Goal: Task Accomplishment & Management: Use online tool/utility

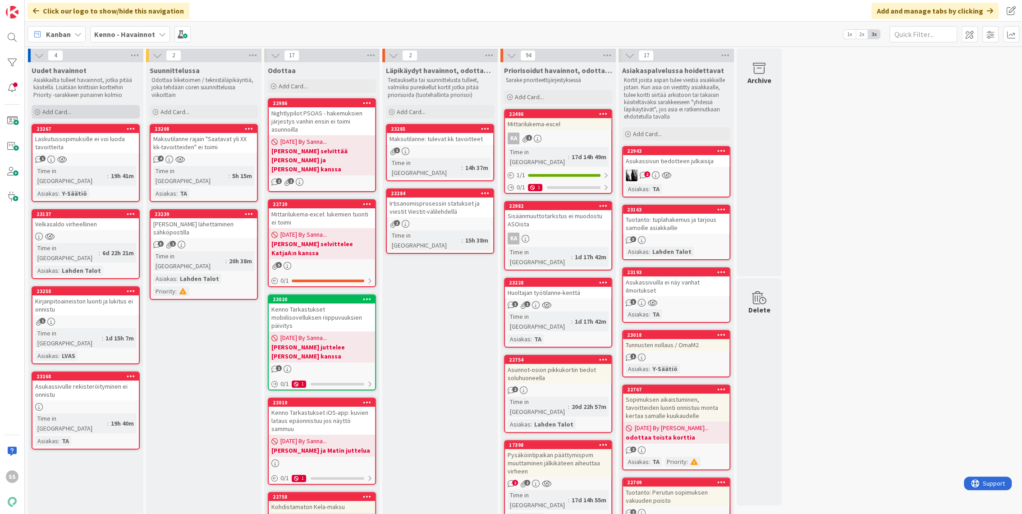
click at [58, 114] on span "Add Card..." at bounding box center [56, 112] width 29 height 8
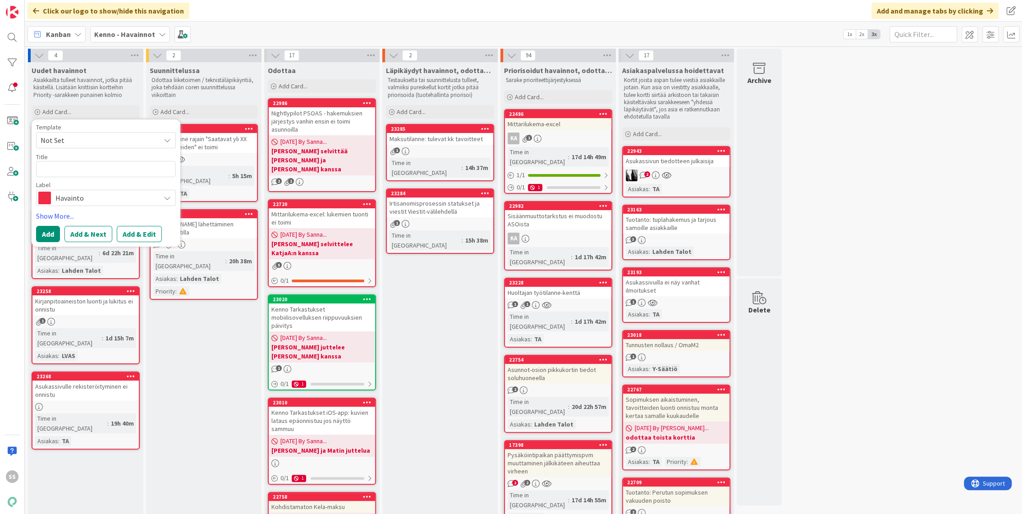
type textarea "x"
type textarea "K"
type textarea "x"
type textarea "KL"
type textarea "x"
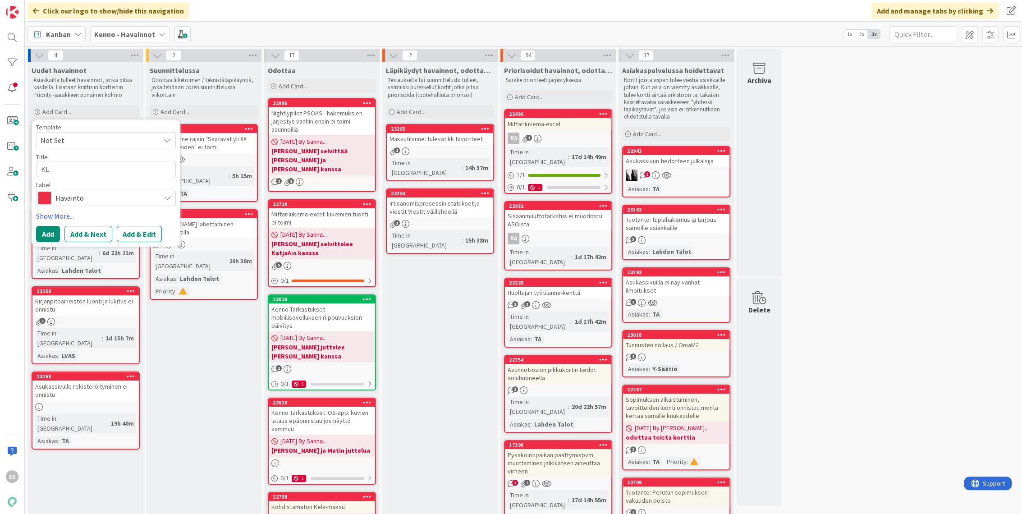
type textarea "KLS"
type textarea "x"
type textarea "KLS:"
type textarea "x"
type textarea "KLS:"
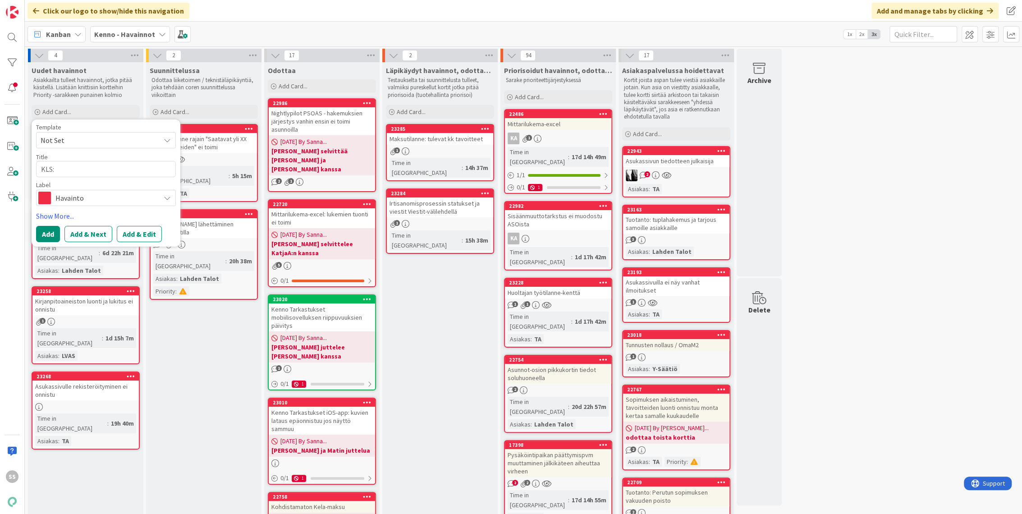
type textarea "x"
type textarea "KLS: K"
type textarea "x"
type textarea "KLS: Ki"
type textarea "x"
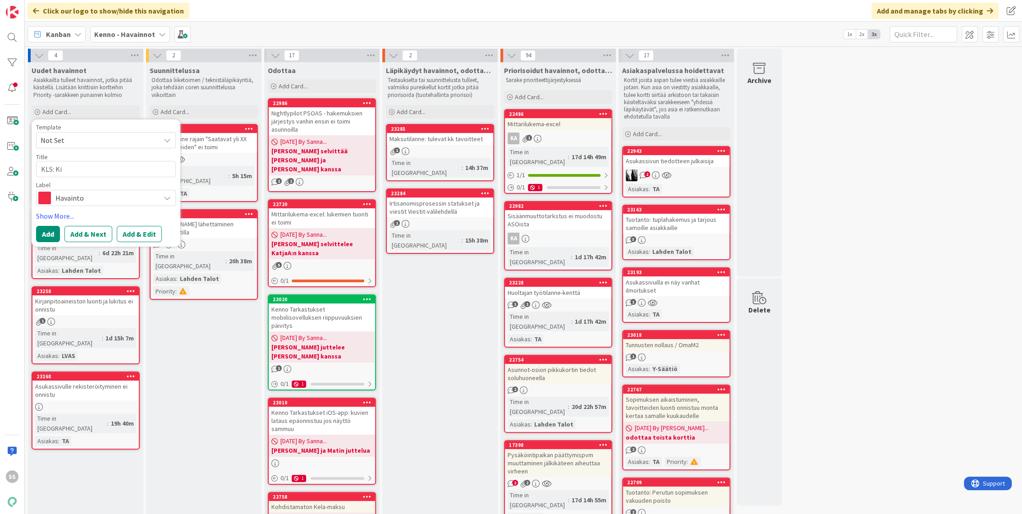
type textarea "KLS: Kir"
type textarea "x"
type textarea "KLS: Kirj"
type textarea "x"
type textarea "KLS: Kirja"
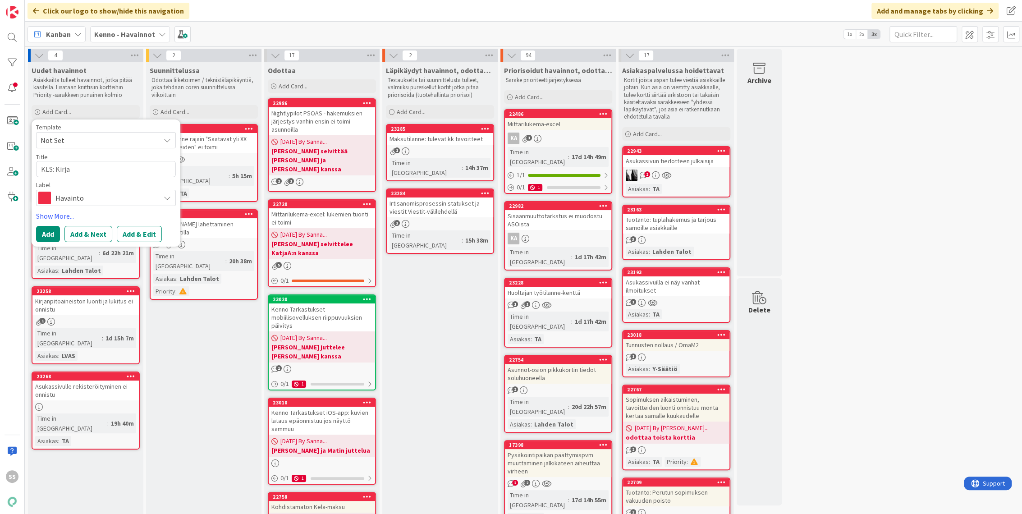
type textarea "x"
type textarea "KLS: Kirjan"
type textarea "x"
type textarea "KLS: Kirjanp"
type textarea "x"
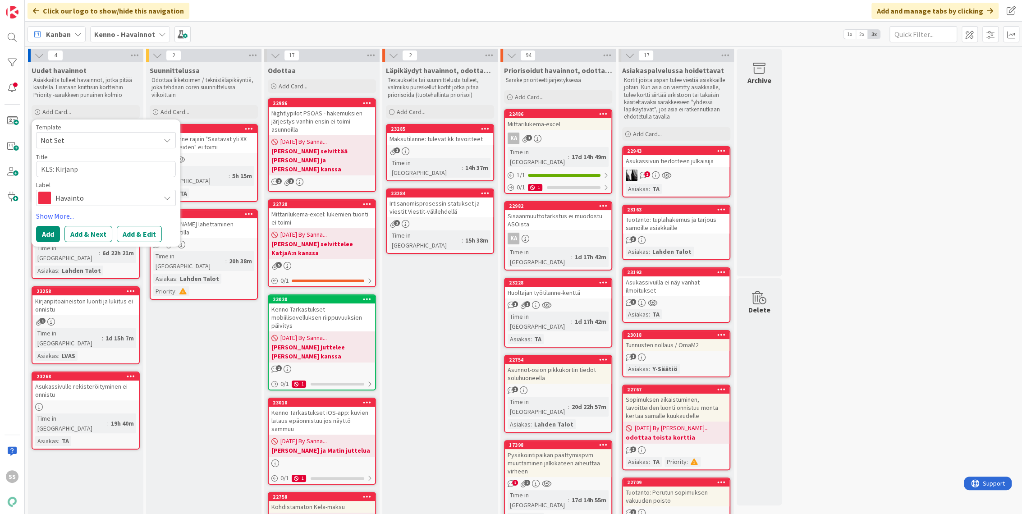
type textarea "KLS: Kirjanpi"
type textarea "x"
type textarea "KLS: Kirjanpit"
type textarea "x"
type textarea "KLS: Kirjanpito"
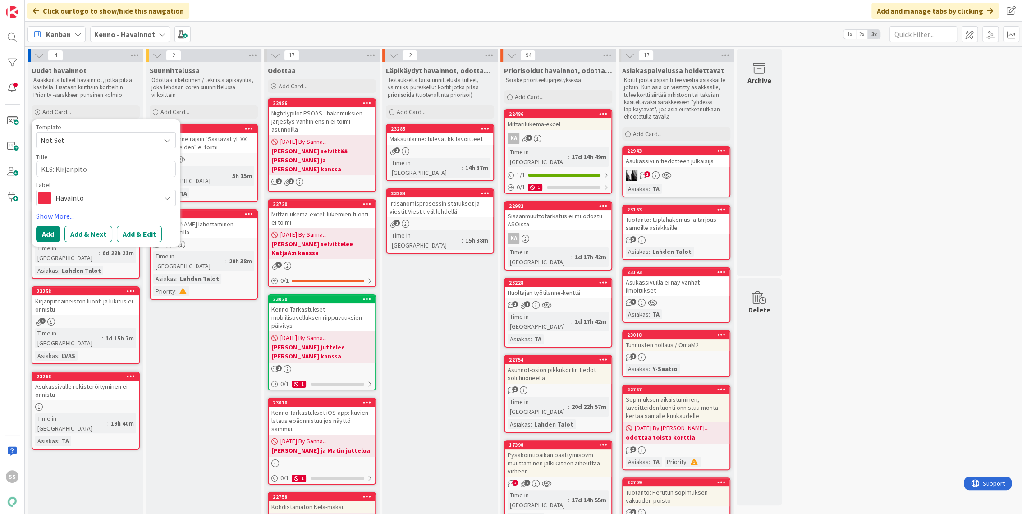
type textarea "x"
type textarea "KLS: Kirjanpitoa"
type textarea "x"
type textarea "KLS: Kirjanpitoai"
type textarea "x"
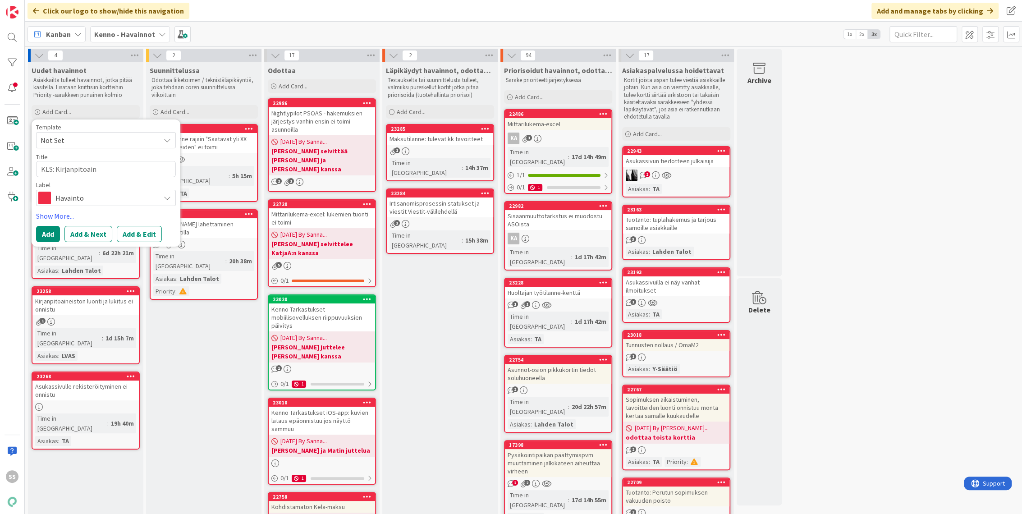
type textarea "KLS: Kirjanpitoaine"
type textarea "x"
type textarea "KLS: Kirjanpitoainei"
type textarea "x"
type textarea "KLS: Kirjanpitoaineis"
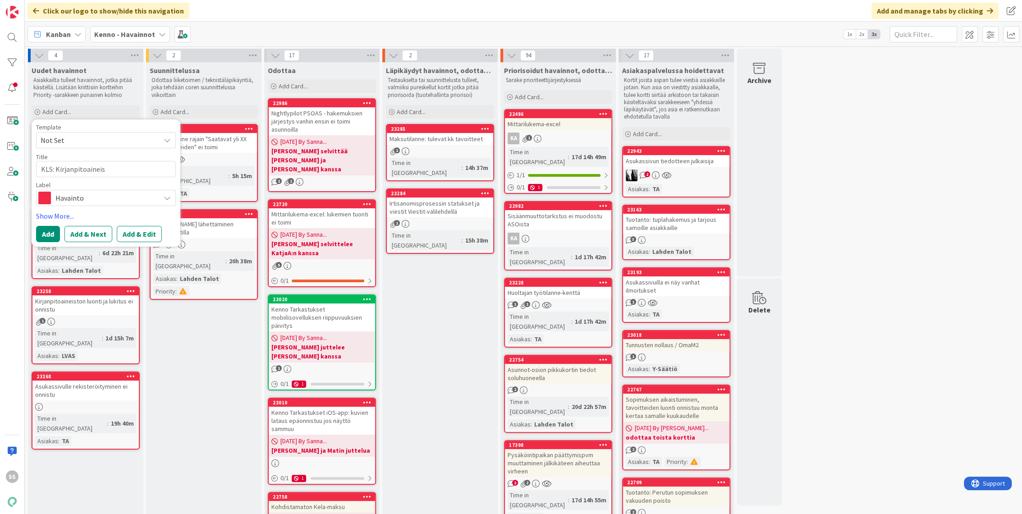
type textarea "x"
type textarea "KLS: Kirjanpitoaineist"
type textarea "x"
type textarea "KLS: Kirjanpitoaineistoa"
type textarea "x"
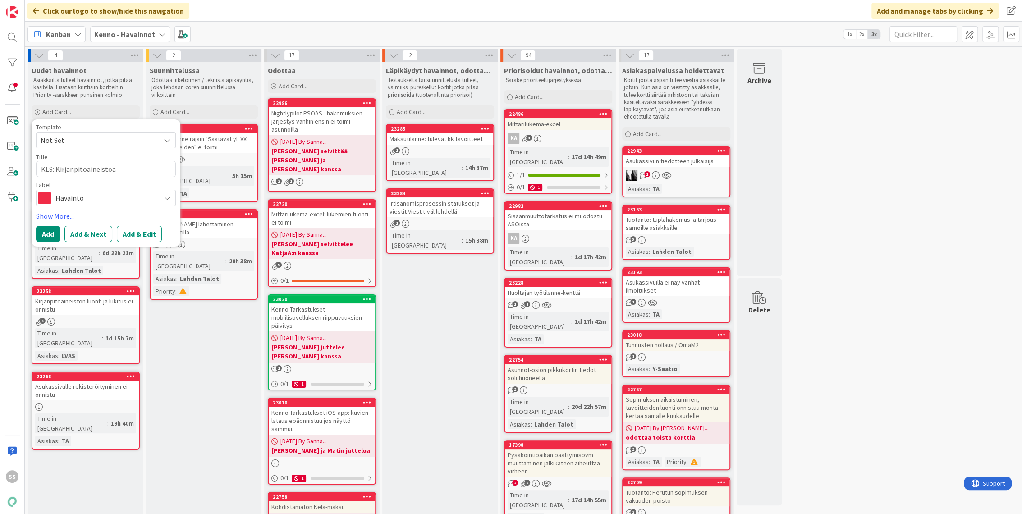
type textarea "KLS: Kirjanpitoaineistoa"
type textarea "x"
type textarea "KLS: Kirjanpitoaineistoa e"
type textarea "x"
type textarea "KLS: Kirjanpitoaineistoa ei"
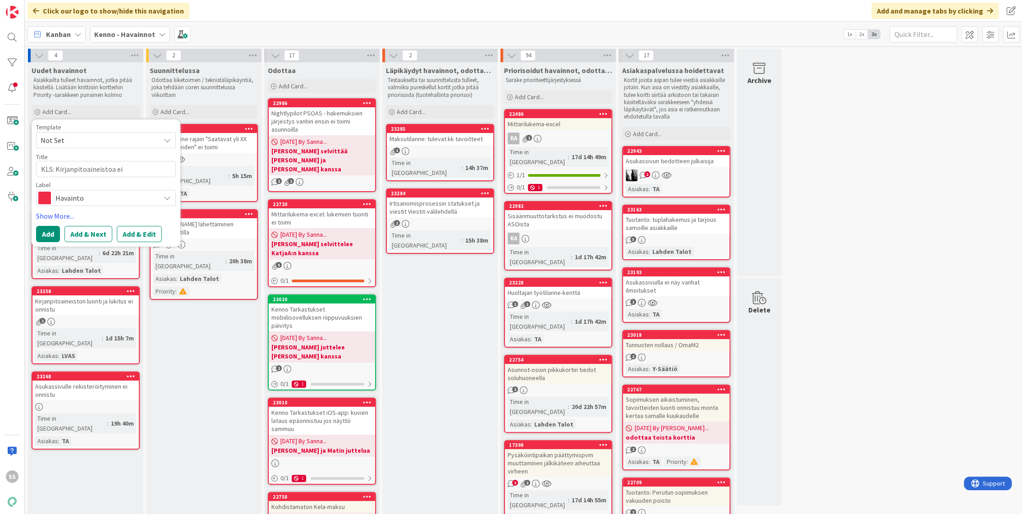
type textarea "x"
type textarea "KLS: Kirjanpitoaineistoa ei"
type textarea "x"
type textarea "KLS: Kirjanpitoaineistoa ei s"
type textarea "x"
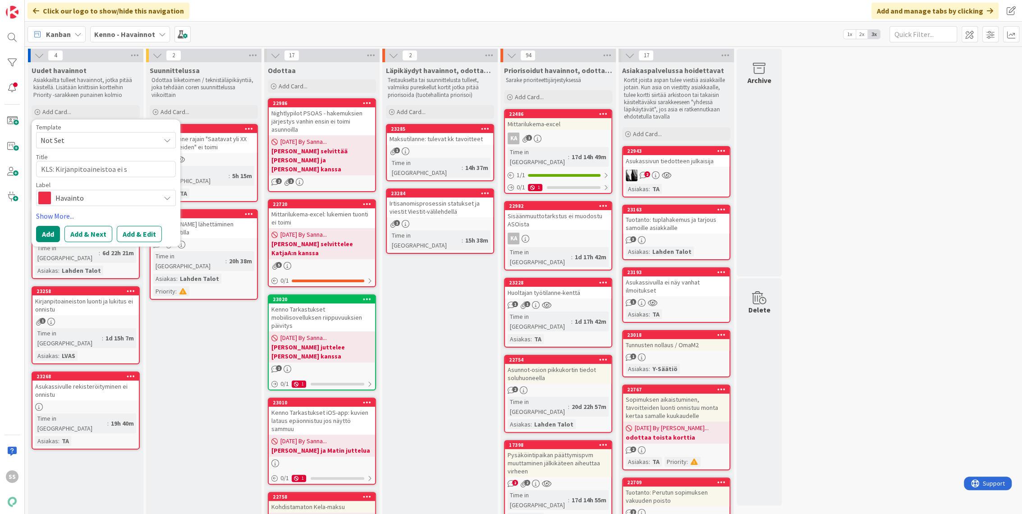
type textarea "KLS: Kirjanpitoaineistoa ei sa"
type textarea "x"
type textarea "KLS: Kirjanpitoaineistoa ei saa"
type textarea "x"
type textarea "KLS: Kirjanpitoaineistoa ei saa"
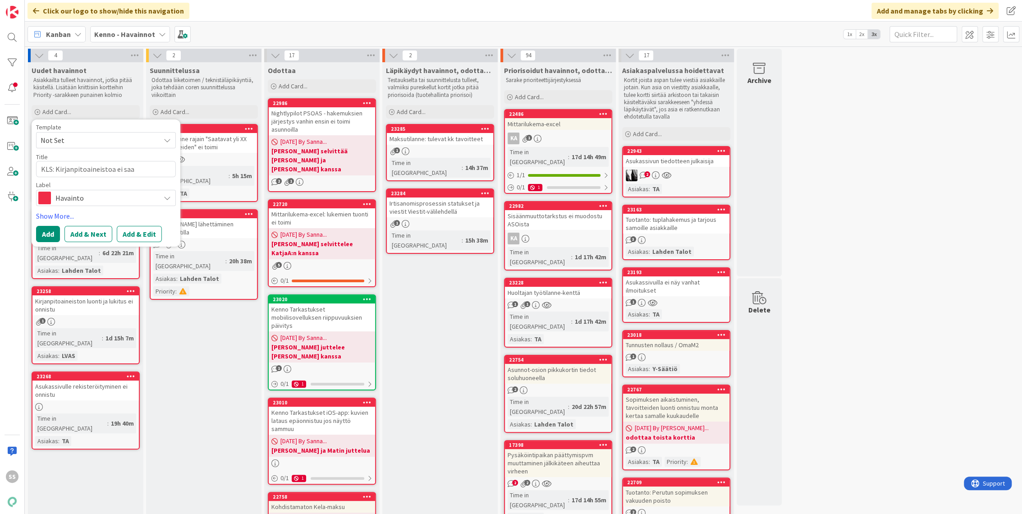
type textarea "x"
type textarea "KLS: Kirjanpitoaineistoa ei saa t"
type textarea "x"
type textarea "KLS: Kirjanpitoaineistoa ei saa te"
type textarea "x"
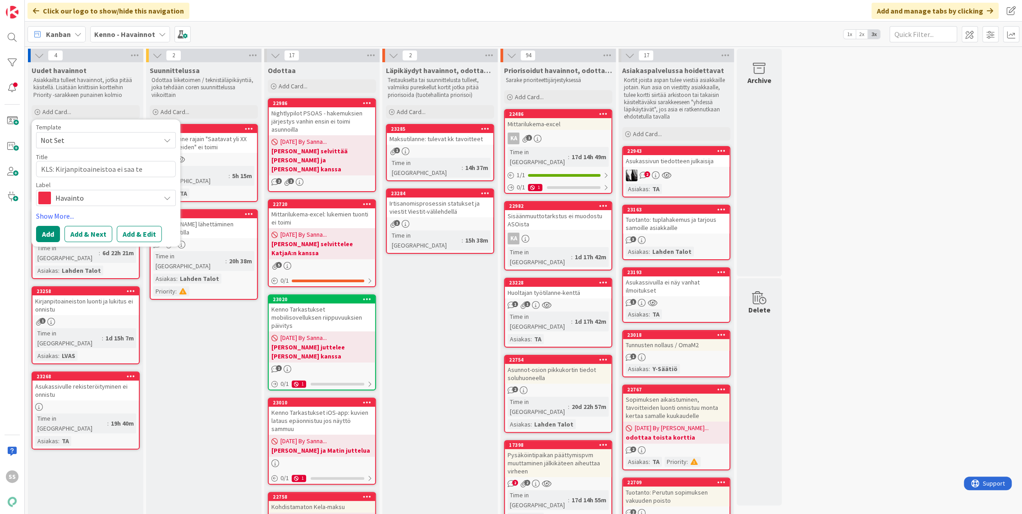
type textarea "KLS: Kirjanpitoaineistoa ei saa teh"
type textarea "x"
type textarea "KLS: Kirjanpitoaineistoa ei saa teht"
type textarea "x"
type textarea "KLS: Kirjanpitoaineistoa ei saa tehty"
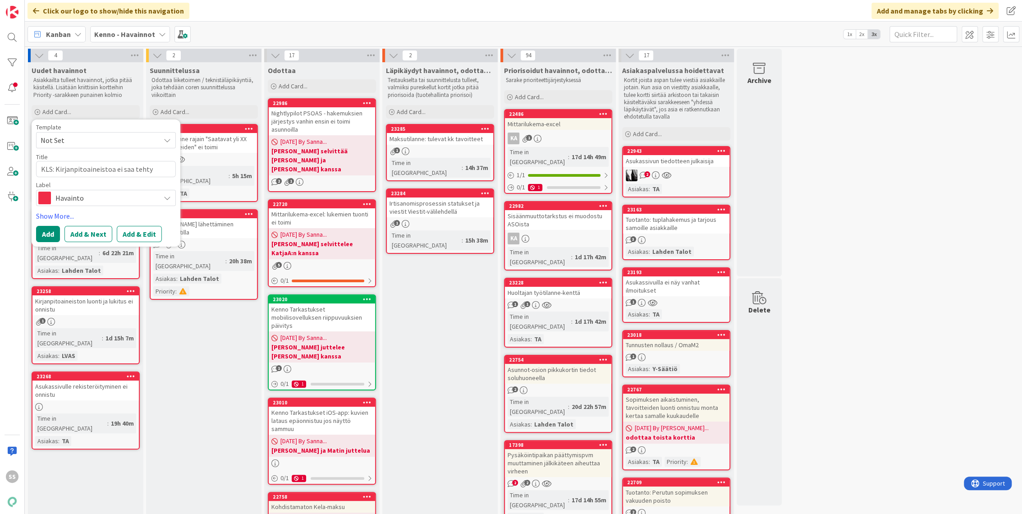
type textarea "x"
type textarea "KLS: Kirjanpitoaineistoa ei saa tehtyä"
click at [133, 233] on button "Add & Edit" at bounding box center [139, 234] width 45 height 16
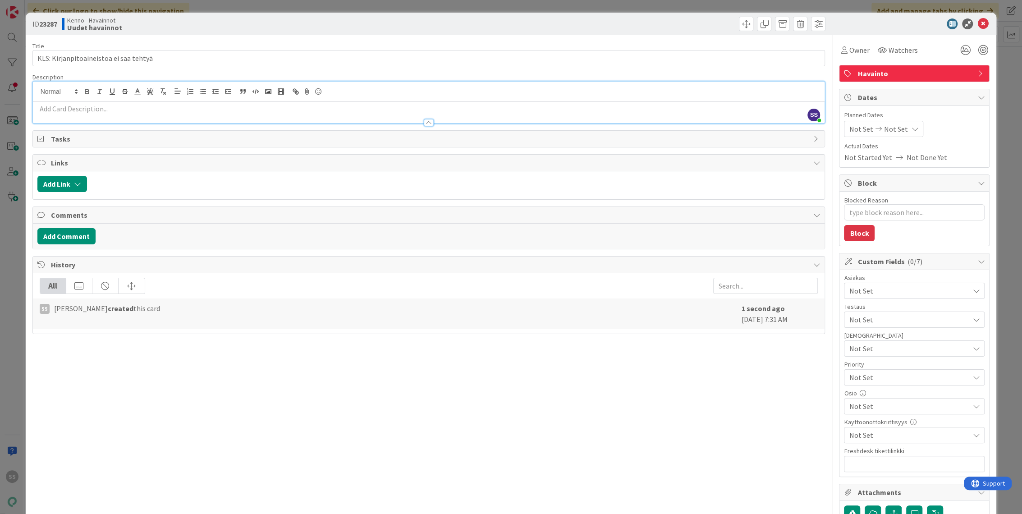
click at [224, 92] on div "SS [PERSON_NAME] just joined" at bounding box center [429, 102] width 792 height 41
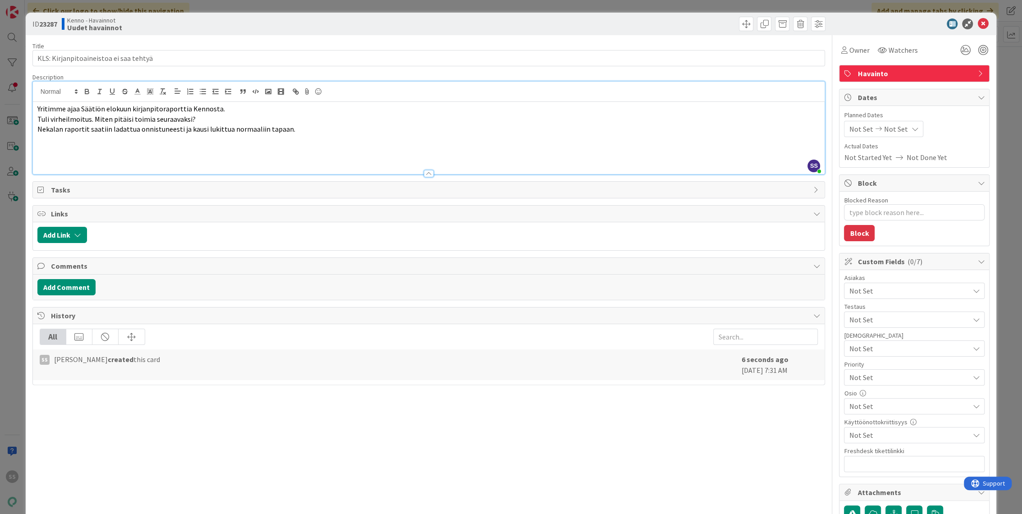
click at [222, 155] on p at bounding box center [428, 160] width 783 height 10
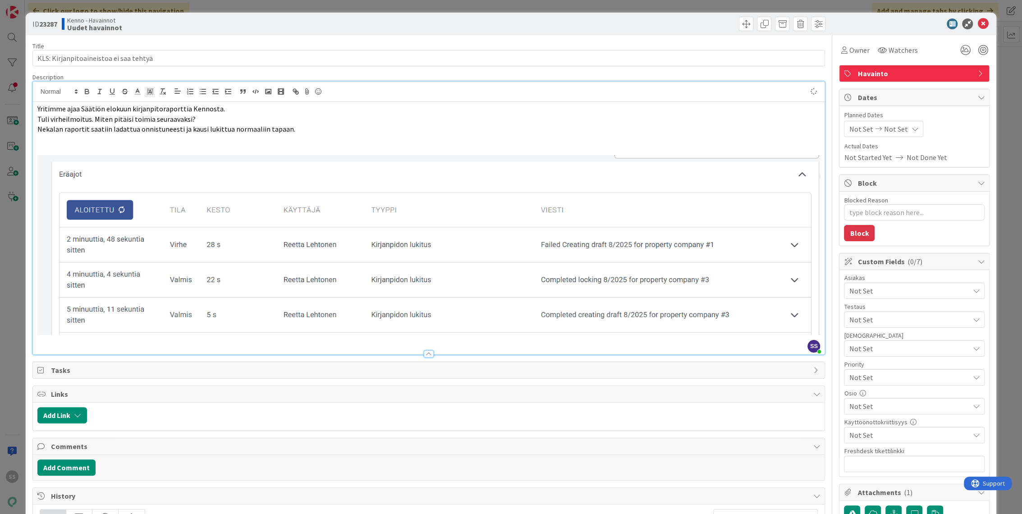
type textarea "x"
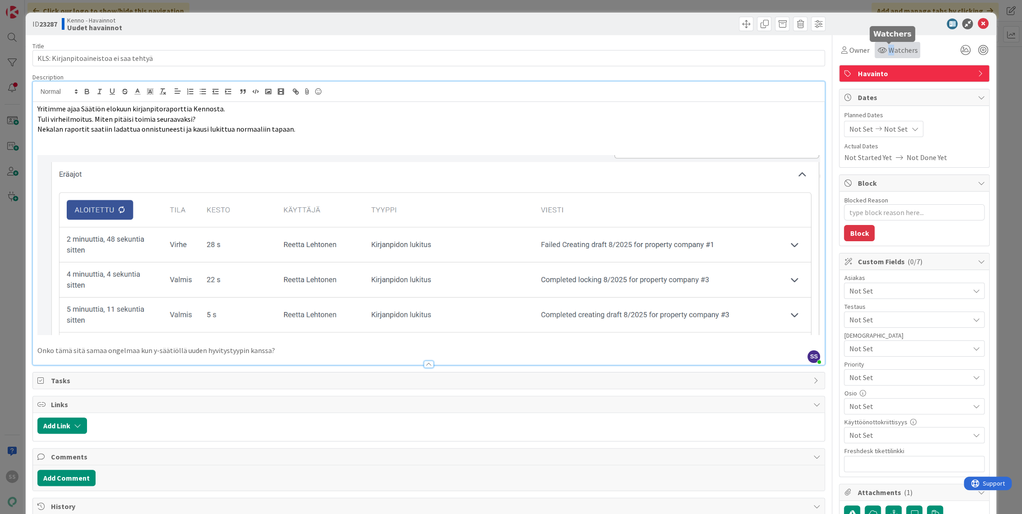
click at [888, 45] on span "Watchers" at bounding box center [902, 50] width 29 height 11
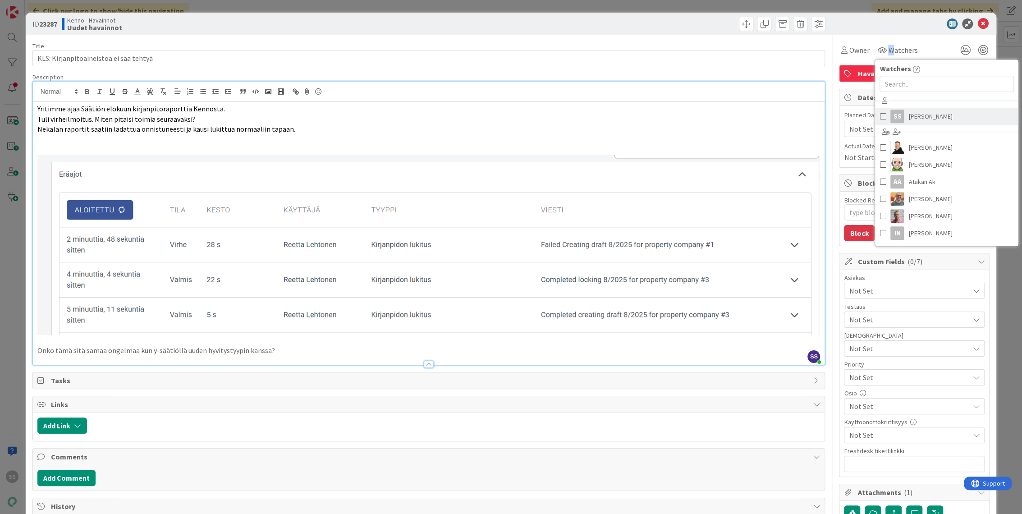
drag, startPoint x: 883, startPoint y: 45, endPoint x: 912, endPoint y: 115, distance: 76.2
click at [913, 116] on span "[PERSON_NAME]" at bounding box center [930, 117] width 44 height 14
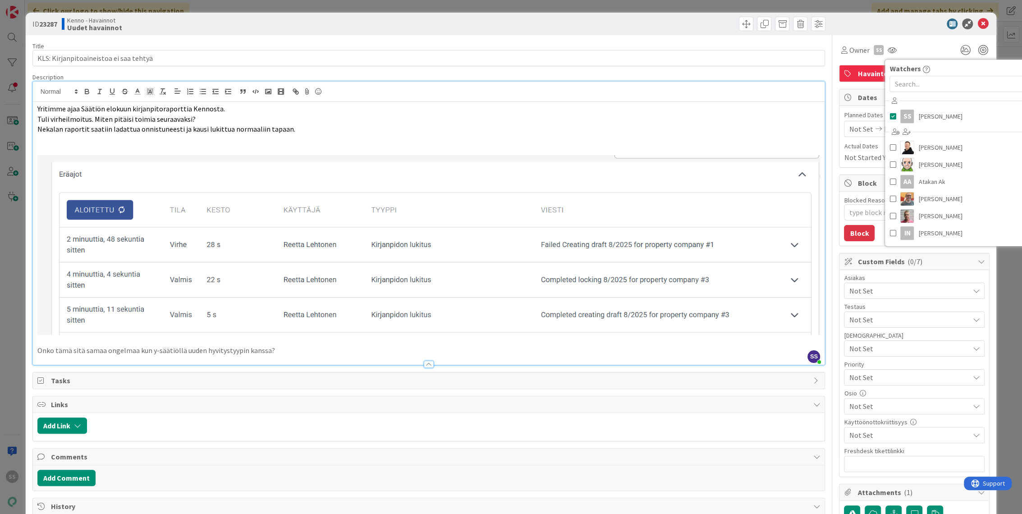
click at [880, 281] on div "Asiakas Not Set" at bounding box center [914, 286] width 141 height 24
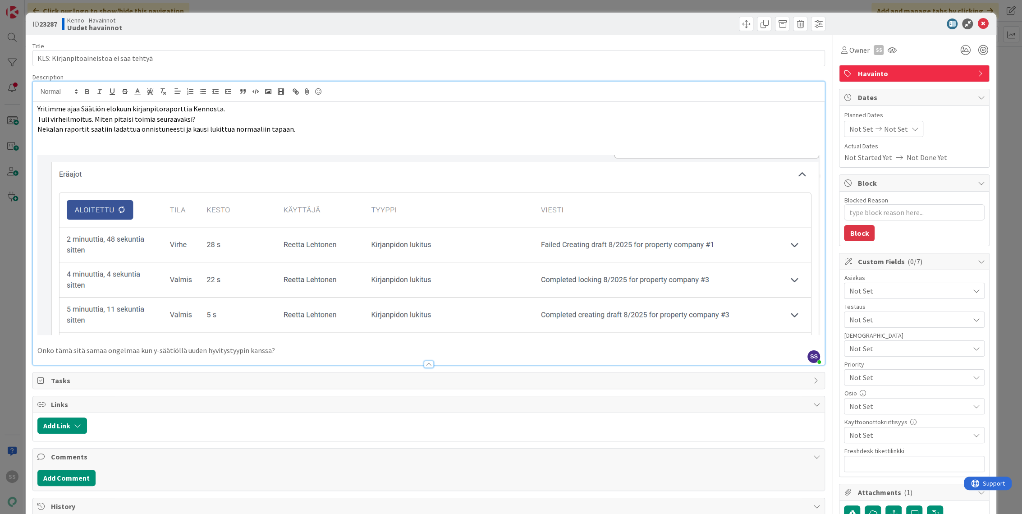
click at [878, 288] on span "Not Set" at bounding box center [909, 290] width 120 height 11
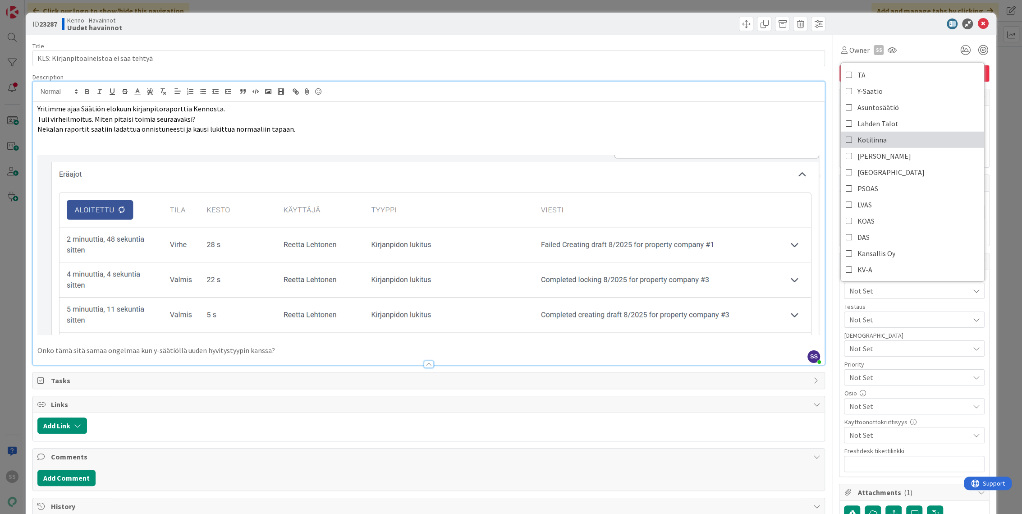
click at [875, 138] on span "Kotilinna" at bounding box center [871, 140] width 29 height 14
type textarea "x"
click at [889, 461] on input "text" at bounding box center [914, 464] width 141 height 16
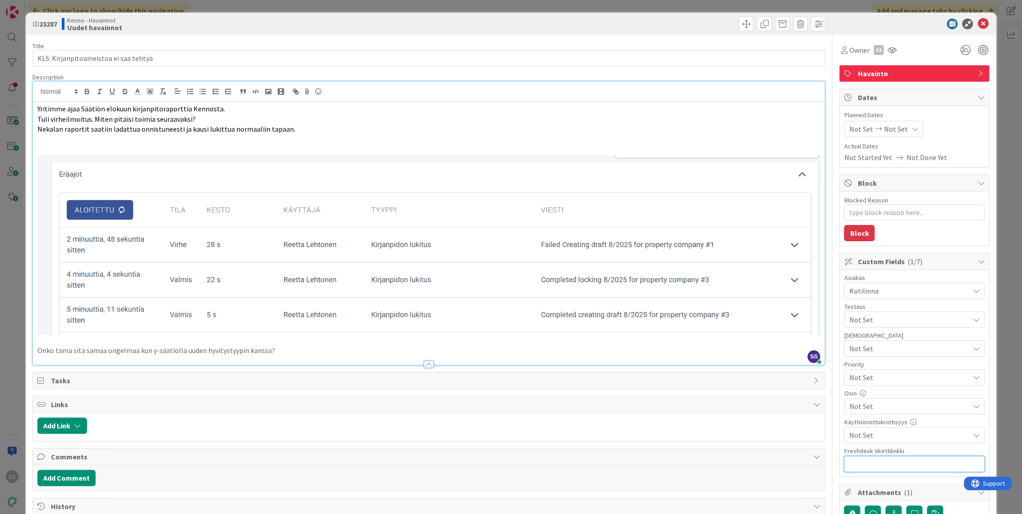
paste input "[URL][DOMAIN_NAME]"
type input "[URL][DOMAIN_NAME]"
type textarea "x"
type input "[URL][DOMAIN_NAME]"
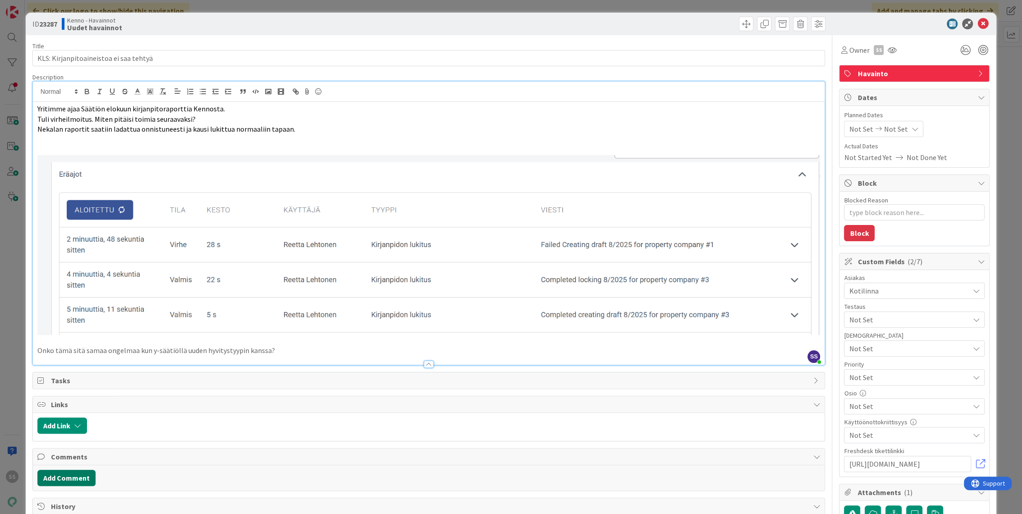
scroll to position [0, 0]
click at [55, 475] on button "Add Comment" at bounding box center [66, 478] width 58 height 16
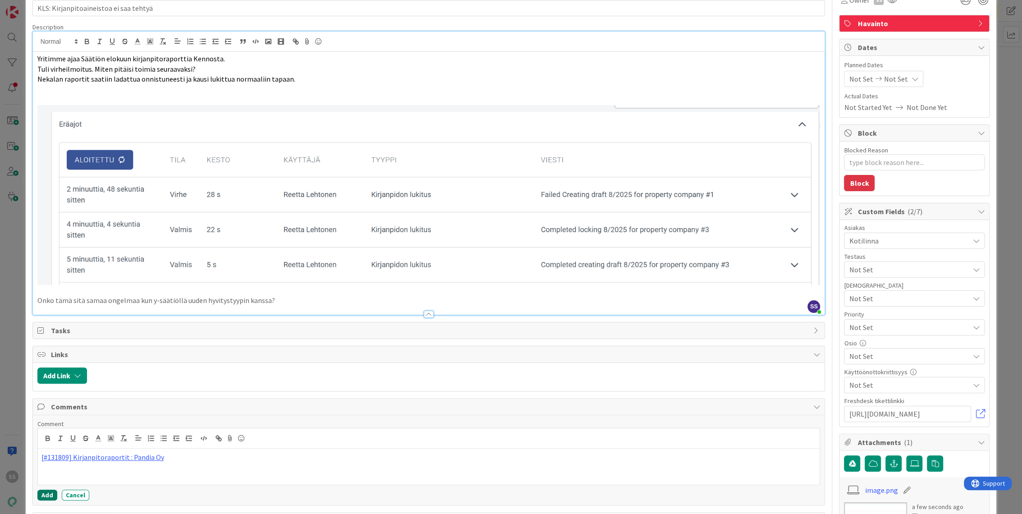
click at [45, 493] on button "Add" at bounding box center [47, 494] width 20 height 11
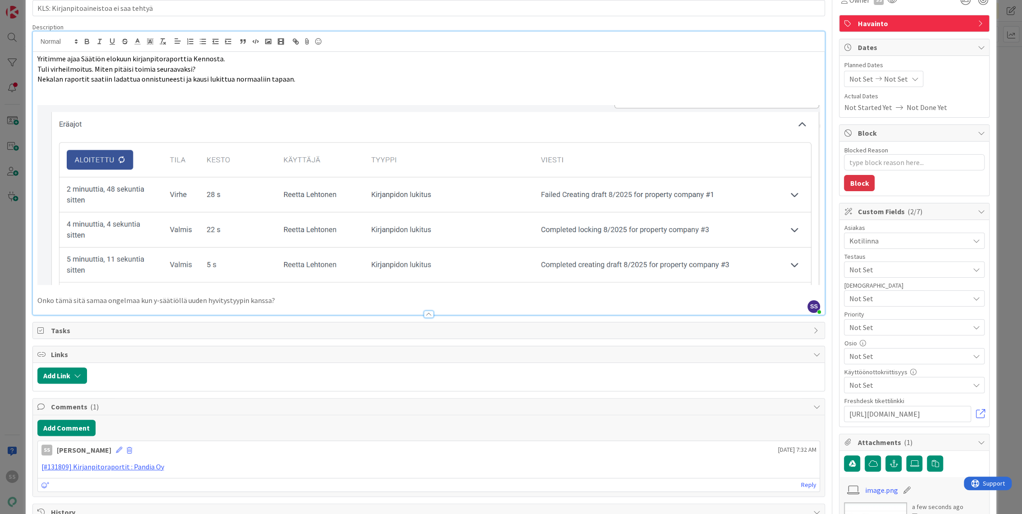
scroll to position [0, 0]
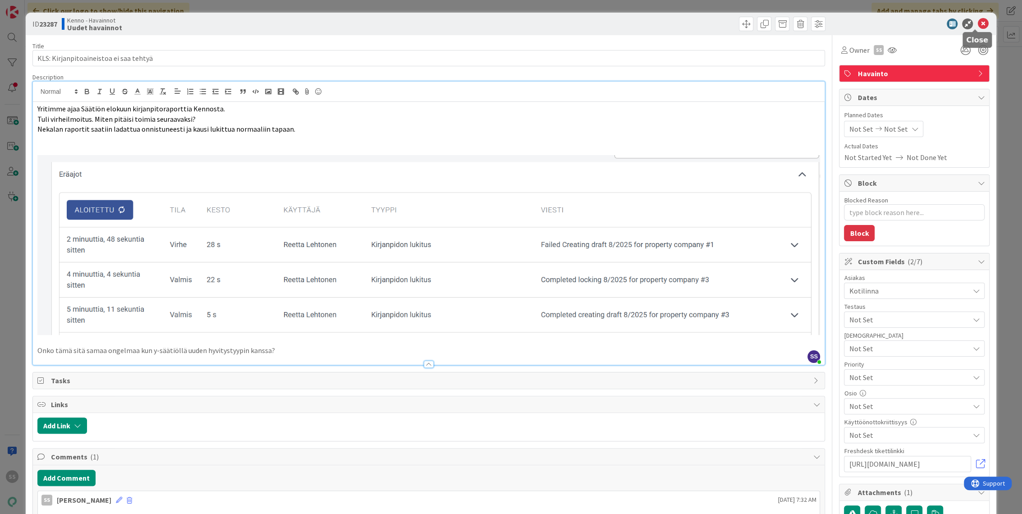
click at [977, 20] on icon at bounding box center [982, 23] width 11 height 11
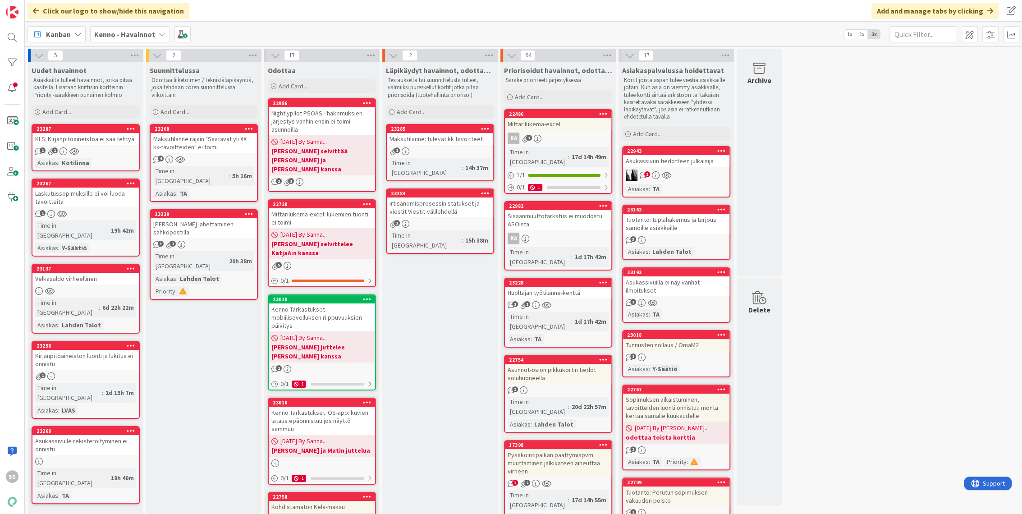
click at [678, 181] on link "22943 Asukassivun tiedotteen julkaisija 2 Asiakas : TA" at bounding box center [676, 171] width 108 height 51
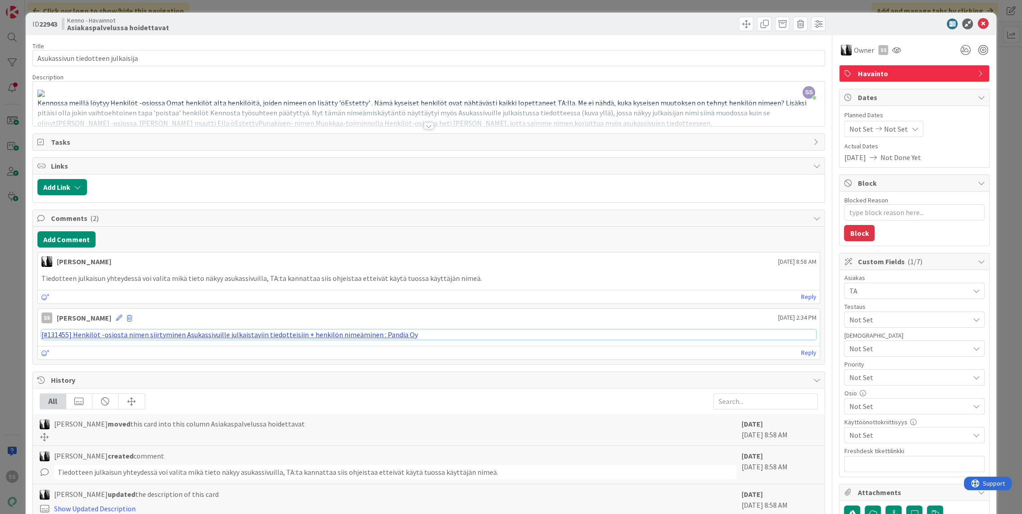
click at [327, 333] on link "[#131455] Henkilöt -osiosta nimen siirtyminen Asukassivuille julkaistaviin tied…" at bounding box center [229, 334] width 376 height 9
click at [977, 24] on icon at bounding box center [982, 23] width 11 height 11
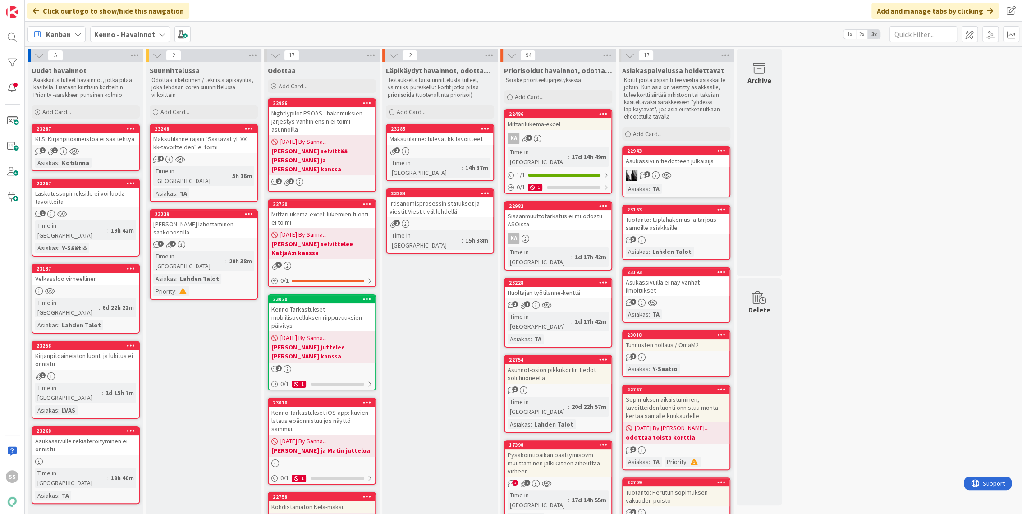
click at [685, 294] on div "Asukassivuilla ei näy vanhat ilmoitukset" at bounding box center [676, 286] width 106 height 20
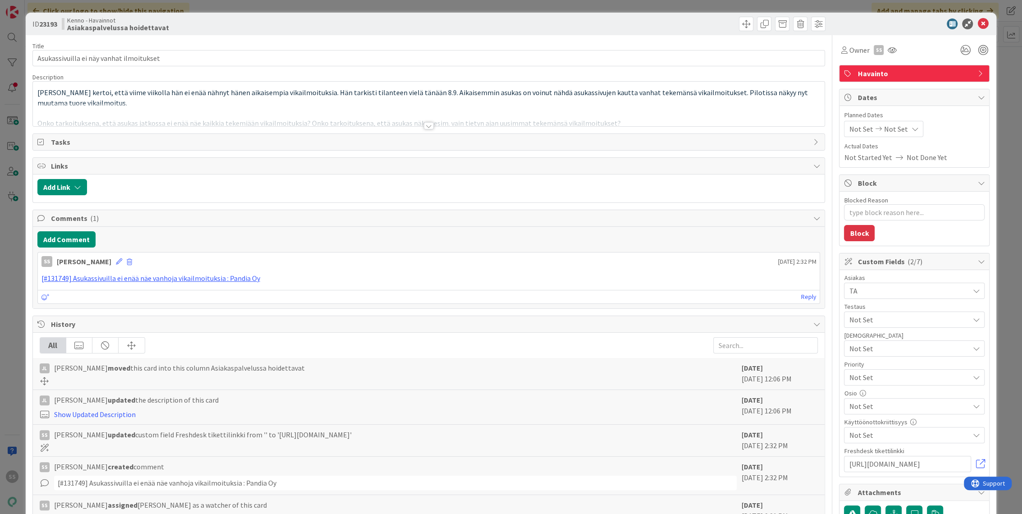
type textarea "x"
click at [426, 127] on div at bounding box center [429, 125] width 10 height 7
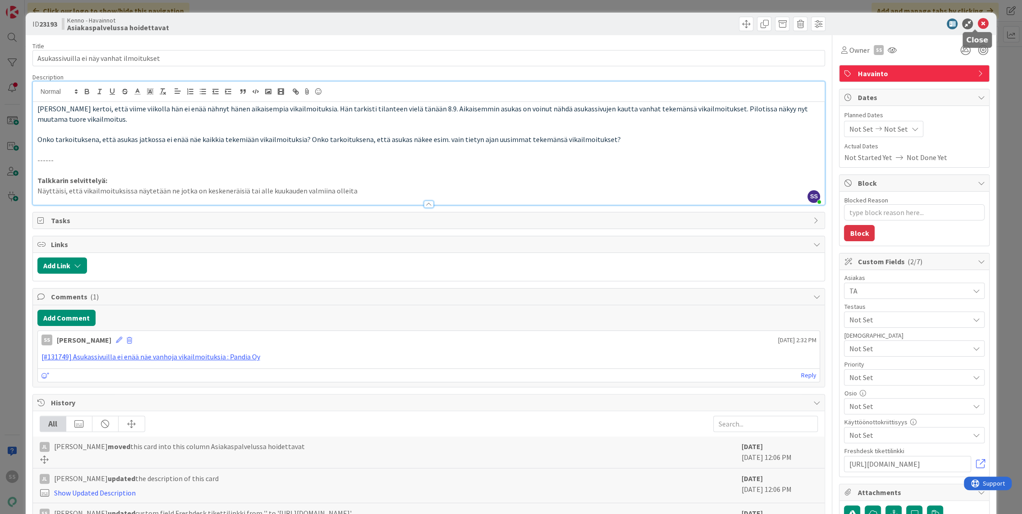
click at [977, 22] on icon at bounding box center [982, 23] width 11 height 11
